Goal: Task Accomplishment & Management: Complete application form

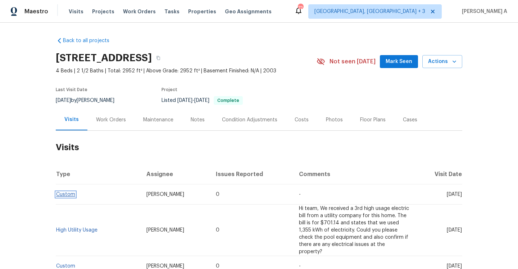
click at [73, 195] on link "Custom" at bounding box center [65, 194] width 19 height 5
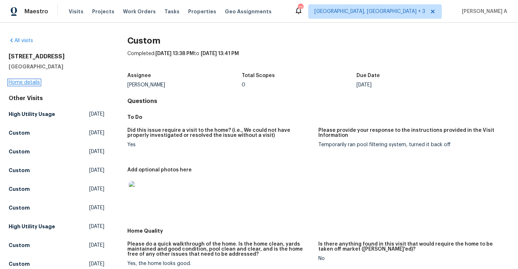
click at [28, 81] on link "Home details" at bounding box center [24, 82] width 31 height 5
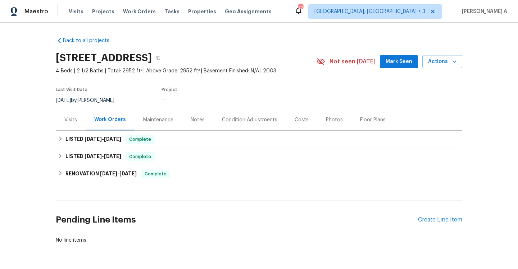
click at [72, 126] on div "Visits" at bounding box center [71, 119] width 30 height 21
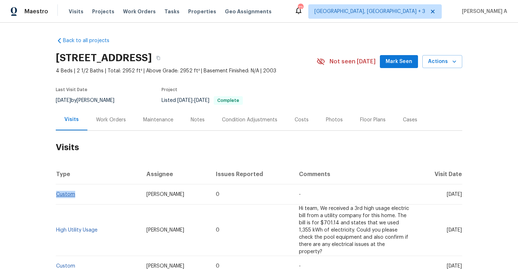
drag, startPoint x: 81, startPoint y: 196, endPoint x: 56, endPoint y: 195, distance: 25.2
click at [56, 195] on td "Custom" at bounding box center [98, 194] width 85 height 20
copy link "Custom"
click at [115, 121] on div "Work Orders" at bounding box center [111, 119] width 30 height 7
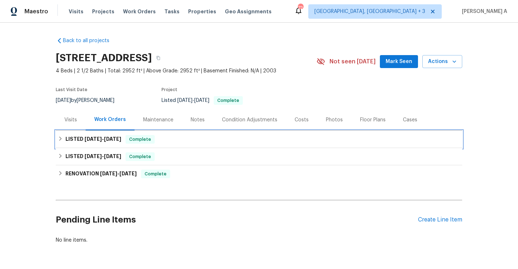
click at [117, 142] on h6 "LISTED [DATE] - [DATE]" at bounding box center [94, 139] width 56 height 9
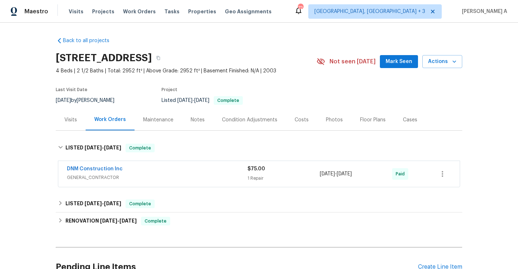
click at [128, 173] on div "DNM Construction Inc" at bounding box center [157, 169] width 181 height 9
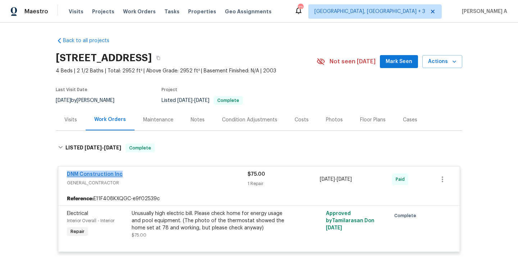
drag, startPoint x: 127, startPoint y: 174, endPoint x: 68, endPoint y: 173, distance: 58.3
click at [68, 173] on div "DNM Construction Inc" at bounding box center [157, 175] width 181 height 9
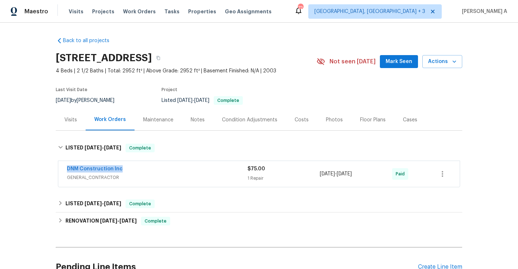
copy link "DNM Construction Inc"
click at [158, 170] on div "DNM Construction Inc" at bounding box center [157, 169] width 181 height 9
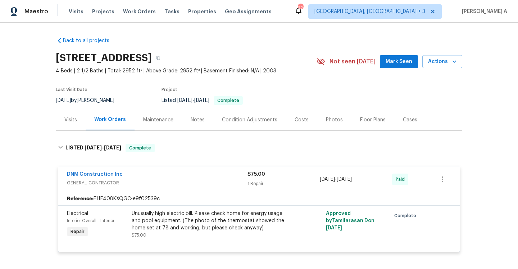
click at [78, 123] on div "Visits" at bounding box center [71, 119] width 30 height 21
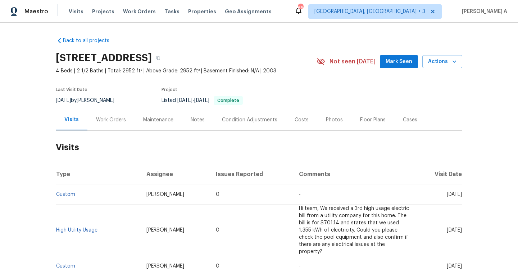
click at [447, 54] on div "[STREET_ADDRESS] 4 Beds | 2 1/2 Baths | Total: 2952 ft² | Above Grade: 2952 ft²…" at bounding box center [259, 62] width 407 height 26
click at [448, 62] on span "Actions" at bounding box center [442, 61] width 28 height 9
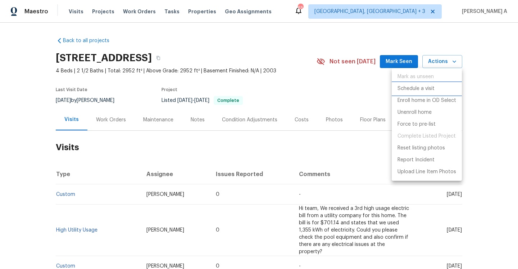
click at [438, 91] on li "Schedule a visit" at bounding box center [427, 89] width 70 height 12
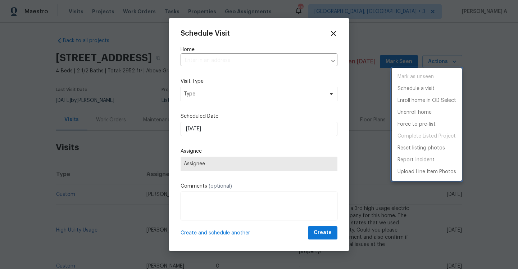
type input "[STREET_ADDRESS]"
click at [251, 100] on div at bounding box center [259, 134] width 518 height 269
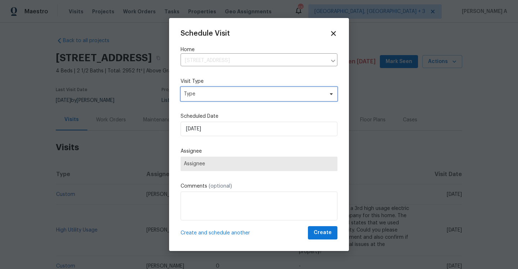
click at [245, 97] on span "Type" at bounding box center [254, 93] width 140 height 7
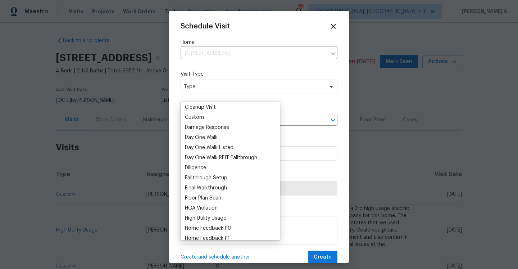
scroll to position [179, 0]
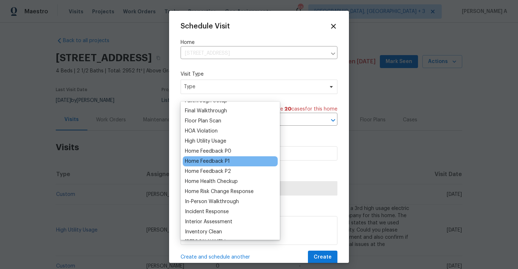
click at [225, 164] on div "Home Feedback P1" at bounding box center [207, 161] width 45 height 7
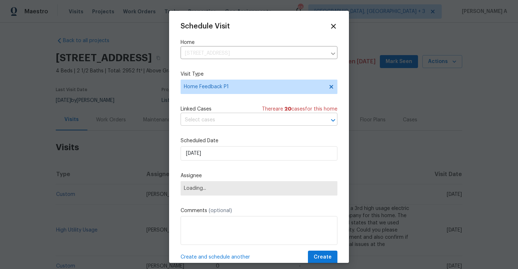
click at [218, 124] on input "text" at bounding box center [249, 119] width 137 height 11
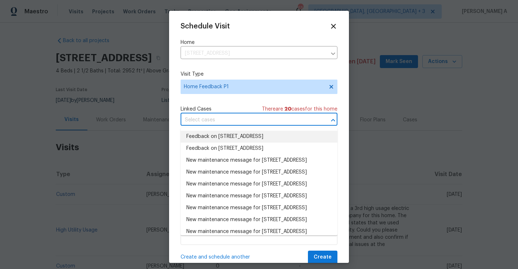
click at [214, 143] on li "Feedback on [STREET_ADDRESS]" at bounding box center [259, 137] width 157 height 12
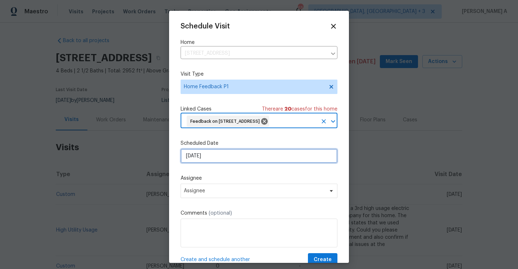
click at [223, 163] on input "[DATE]" at bounding box center [259, 156] width 157 height 14
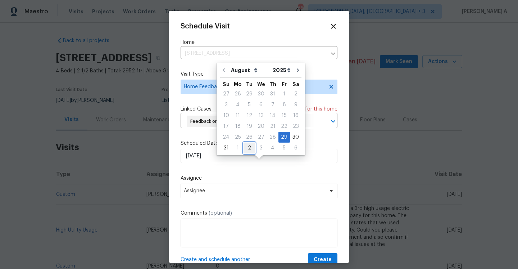
click at [245, 150] on div "2" at bounding box center [250, 148] width 12 height 10
type input "[DATE]"
select select "8"
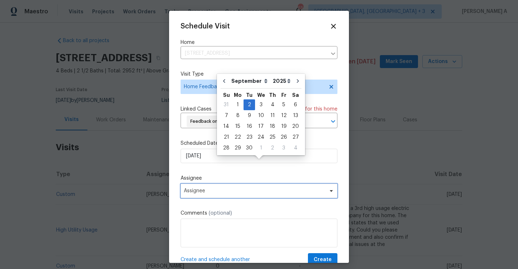
click at [245, 194] on span "Assignee" at bounding box center [254, 191] width 141 height 6
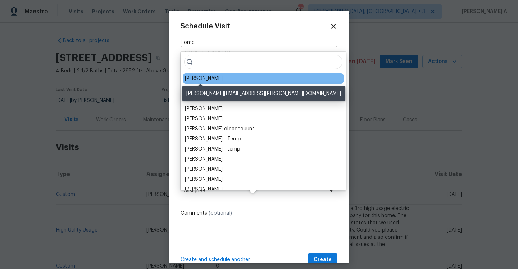
click at [207, 78] on div "[PERSON_NAME]" at bounding box center [204, 78] width 38 height 7
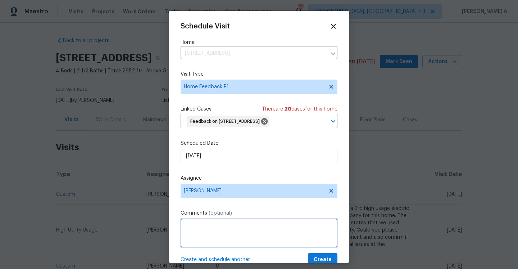
click at [232, 244] on textarea at bounding box center [259, 233] width 157 height 29
paste textarea "keypad dead"
paste textarea "This is the 1st access issue reported, and smartrent shows jamming issues while…"
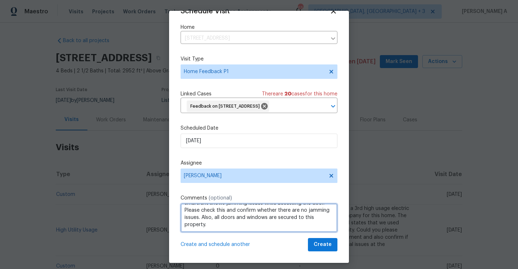
scroll to position [5, 0]
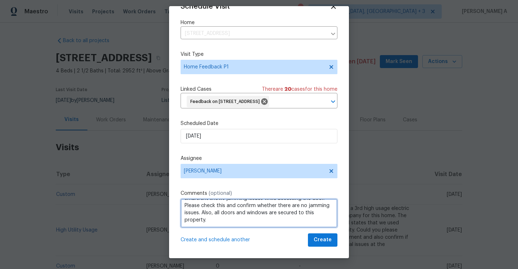
type textarea "keypad dead. This is the 1st access issue reported, and smartrent shows jamming…"
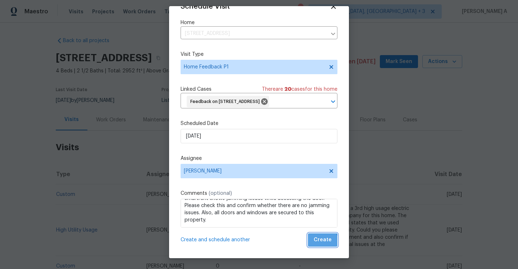
click at [323, 242] on span "Create" at bounding box center [323, 239] width 18 height 9
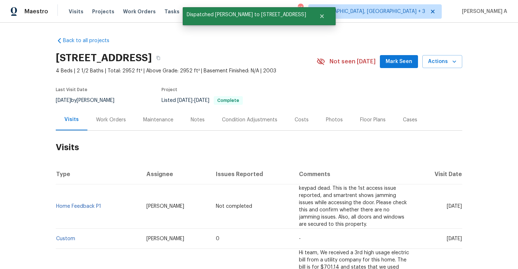
scroll to position [0, 0]
drag, startPoint x: 105, startPoint y: 210, endPoint x: 58, endPoint y: 210, distance: 47.2
click at [58, 210] on td "Home Feedback P1" at bounding box center [98, 206] width 85 height 44
copy link "Home Feedback P1"
